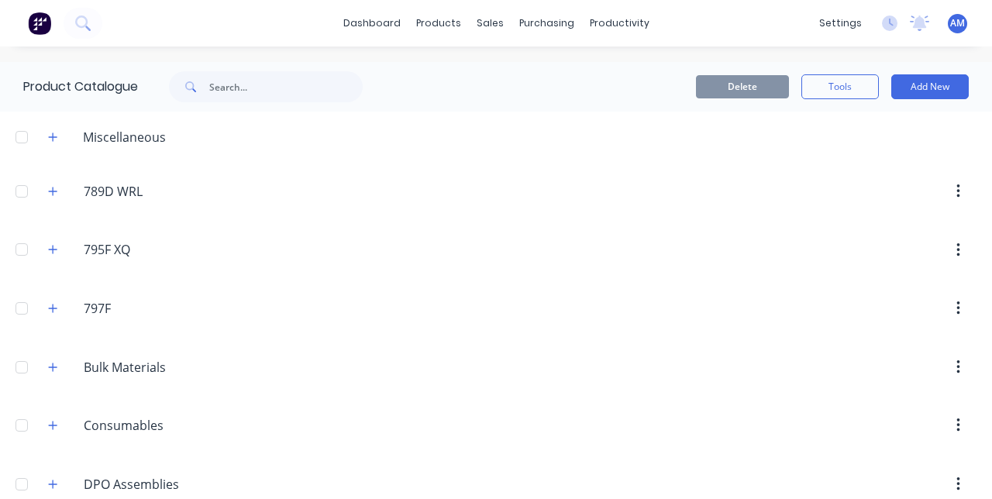
click at [492, 22] on div "sales" at bounding box center [490, 23] width 43 height 23
click at [561, 79] on div "Sales Orders" at bounding box center [548, 74] width 64 height 14
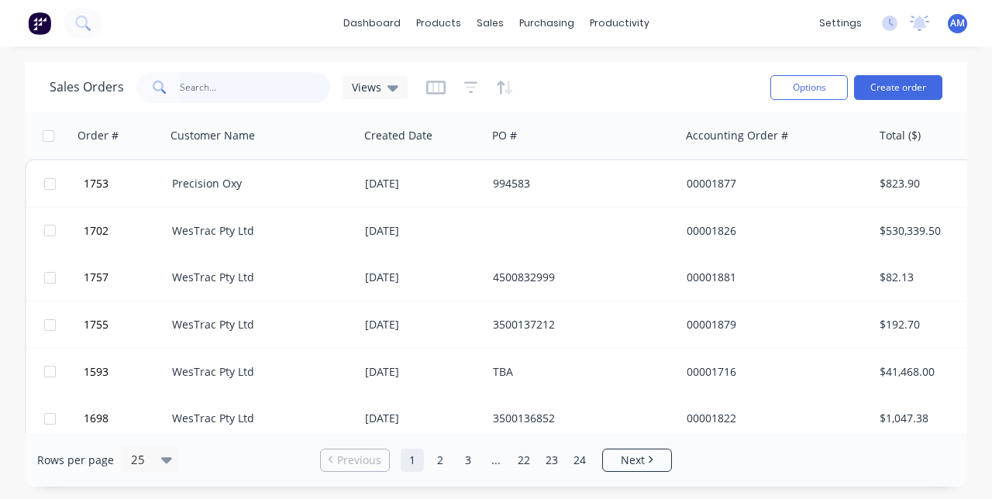
click at [262, 90] on input "text" at bounding box center [255, 87] width 151 height 31
type input "1707"
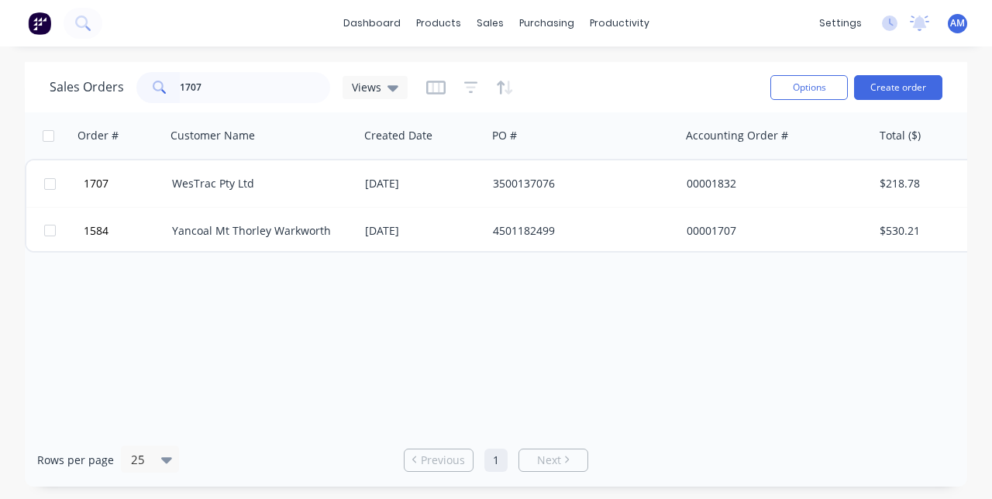
click at [707, 191] on div "00001832" at bounding box center [773, 184] width 172 height 16
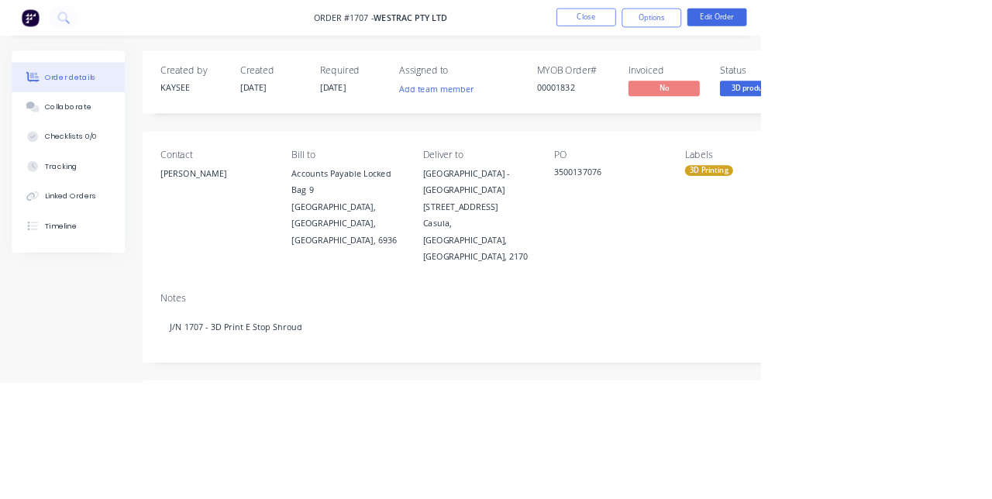
click at [93, 146] on div "Collaborate" at bounding box center [89, 140] width 61 height 14
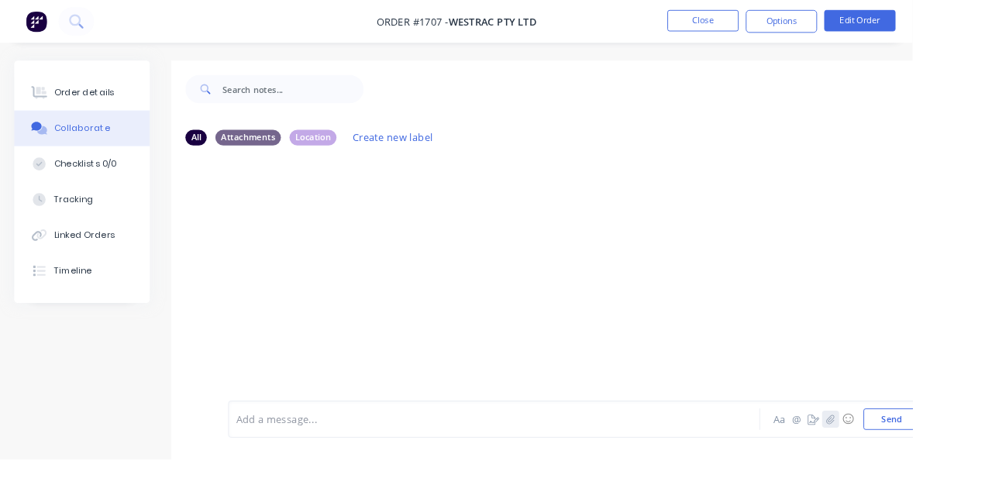
click at [904, 461] on icon "button" at bounding box center [903, 455] width 9 height 11
click at [968, 468] on button "Send" at bounding box center [969, 455] width 61 height 23
